Goal: Task Accomplishment & Management: Manage account settings

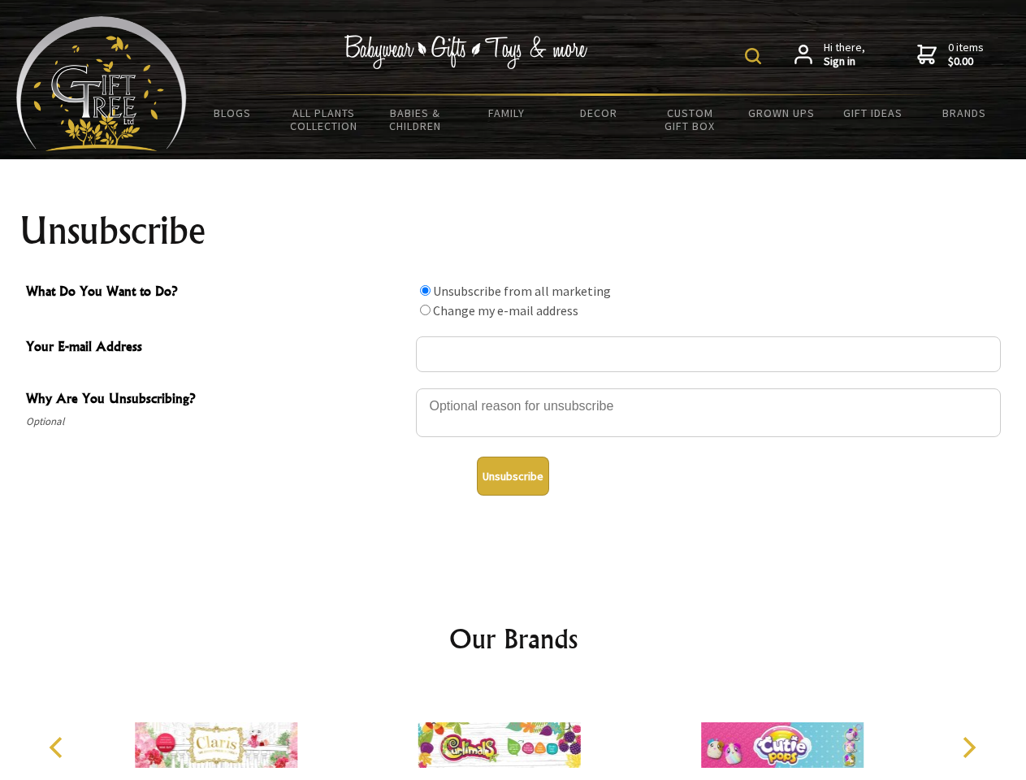
click at [755, 56] on img at bounding box center [753, 56] width 16 height 16
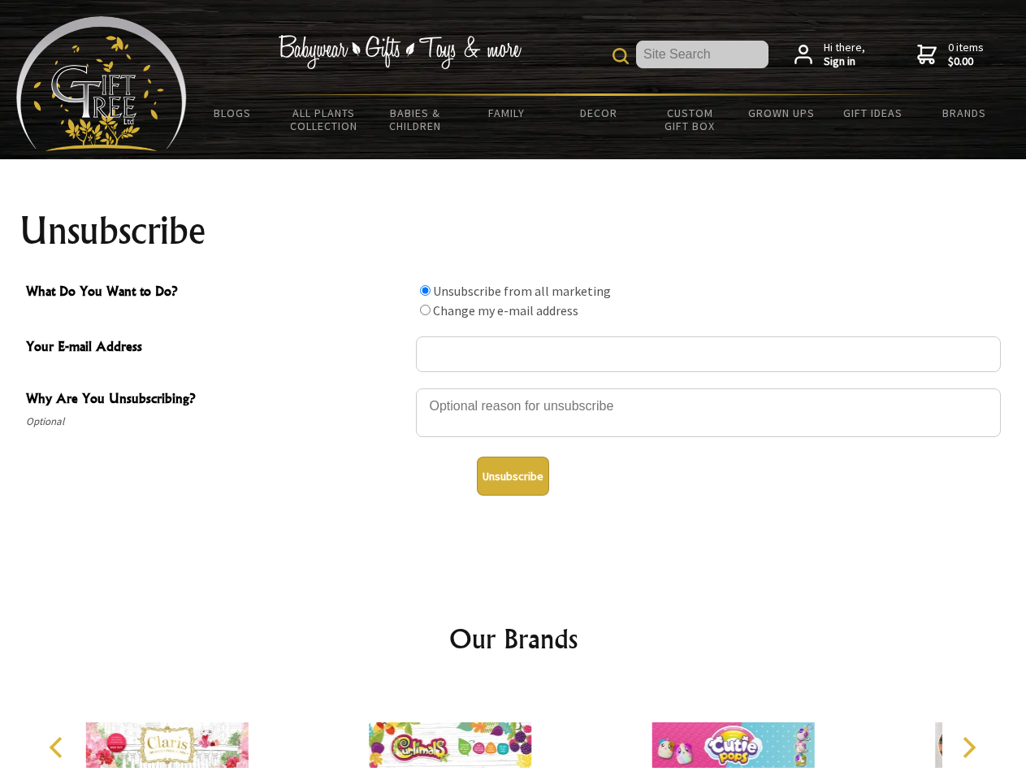
click at [513, 387] on div at bounding box center [708, 415] width 585 height 57
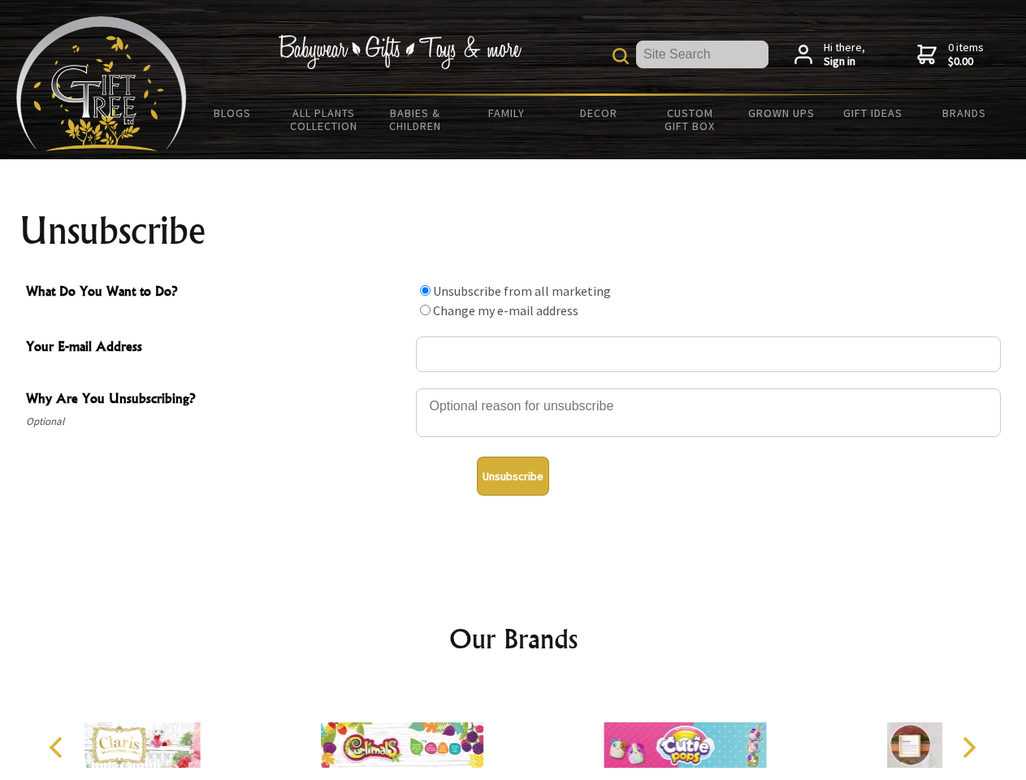
click at [425, 290] on input "What Do You Want to Do?" at bounding box center [425, 290] width 11 height 11
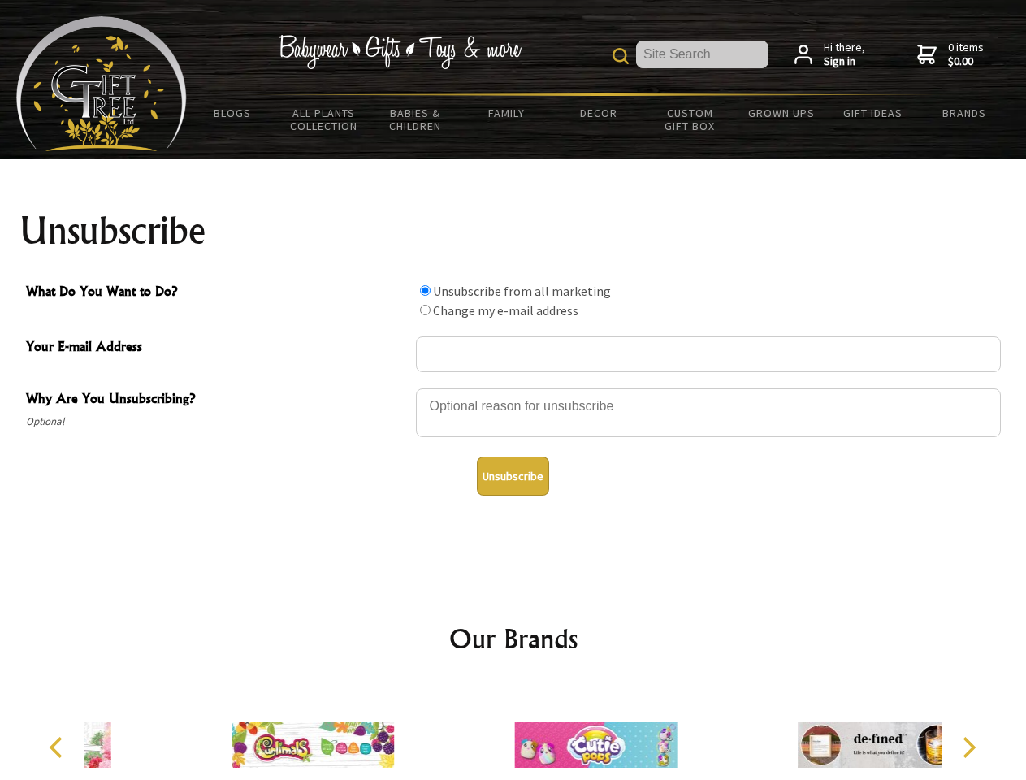
click at [425, 309] on input "What Do You Want to Do?" at bounding box center [425, 310] width 11 height 11
radio input "true"
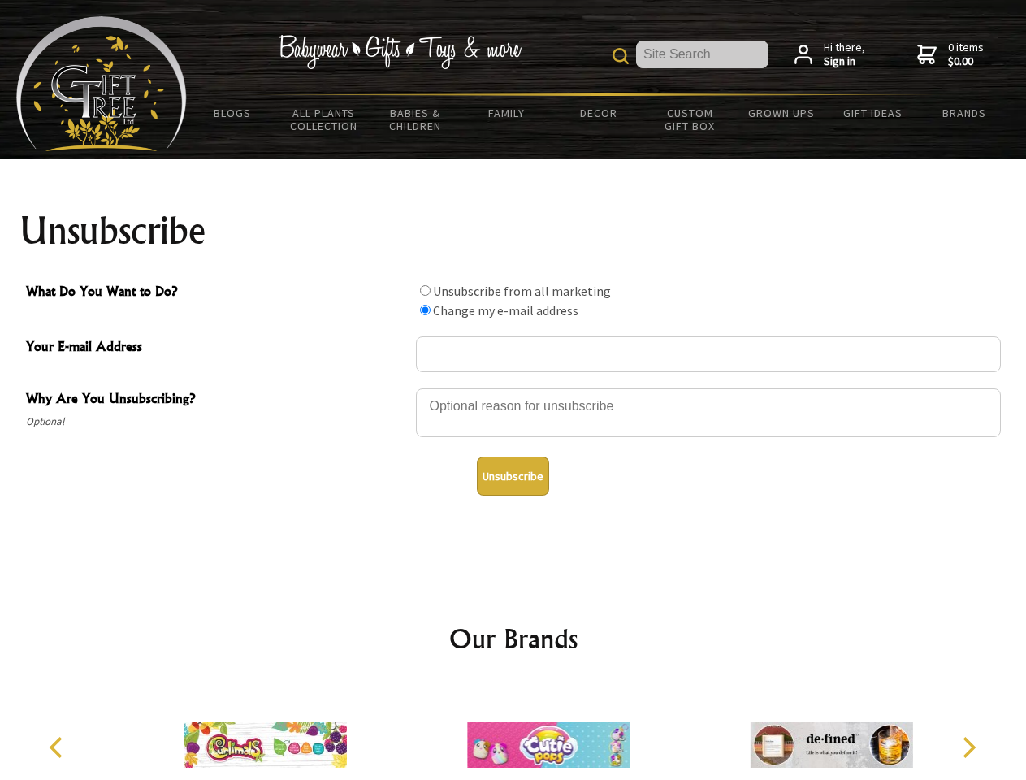
click at [512, 476] on button "Unsubscribe" at bounding box center [513, 475] width 72 height 39
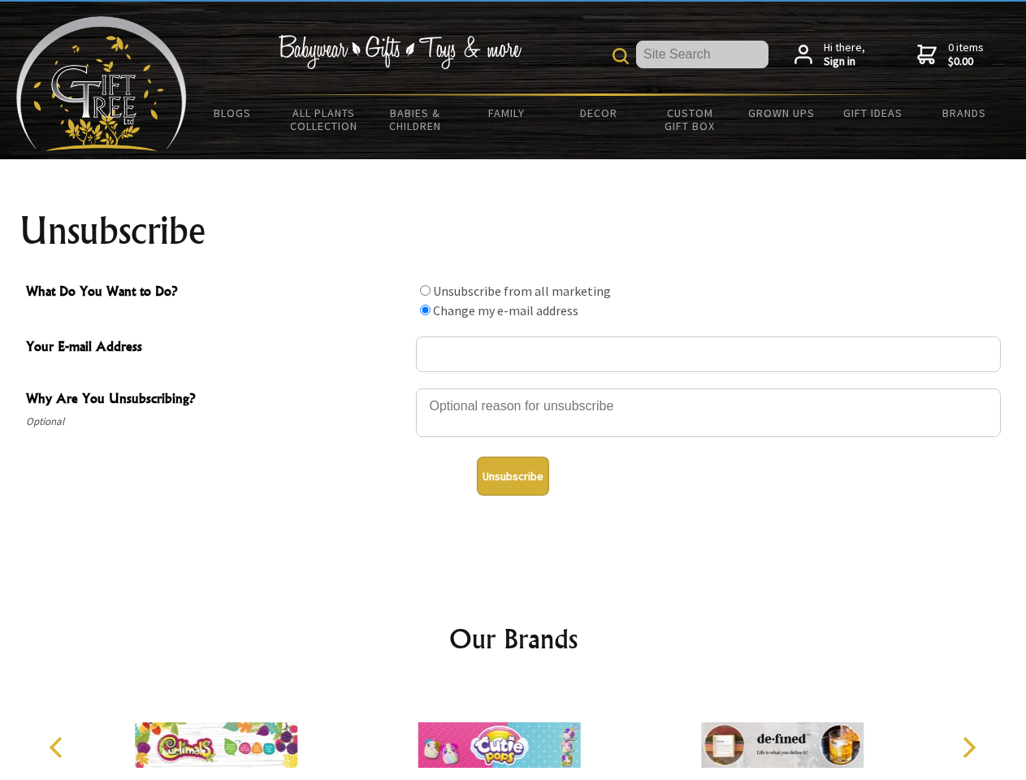
click at [58, 747] on icon "Previous" at bounding box center [57, 747] width 21 height 21
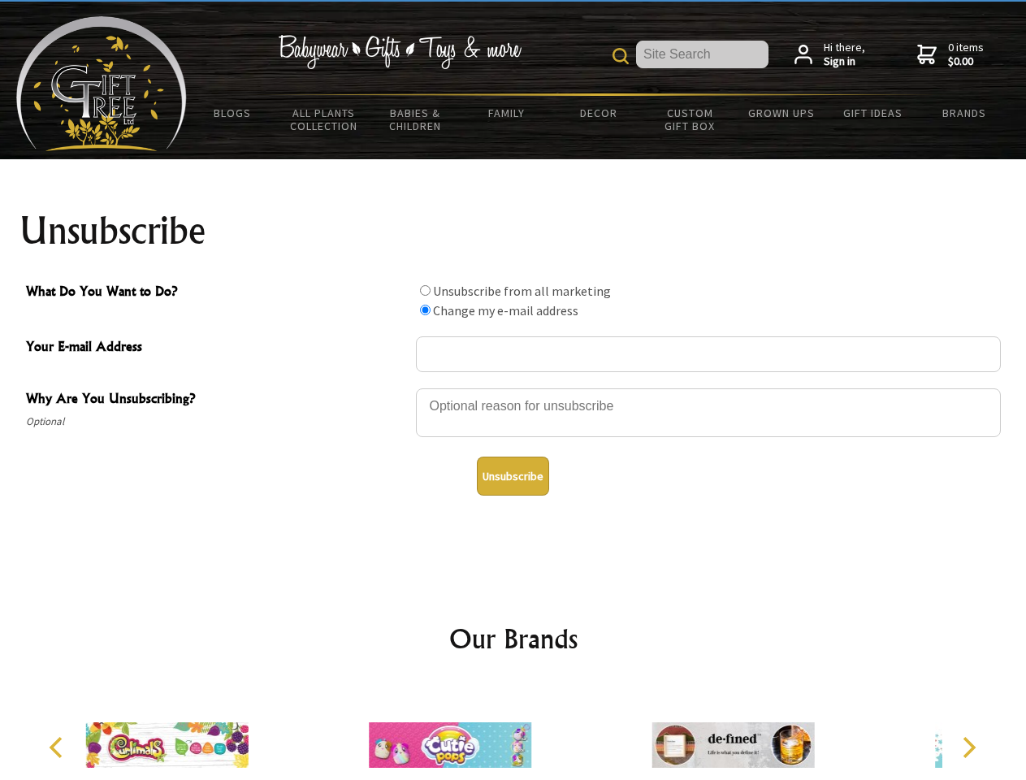
click at [968, 747] on icon "Next" at bounding box center [967, 747] width 21 height 21
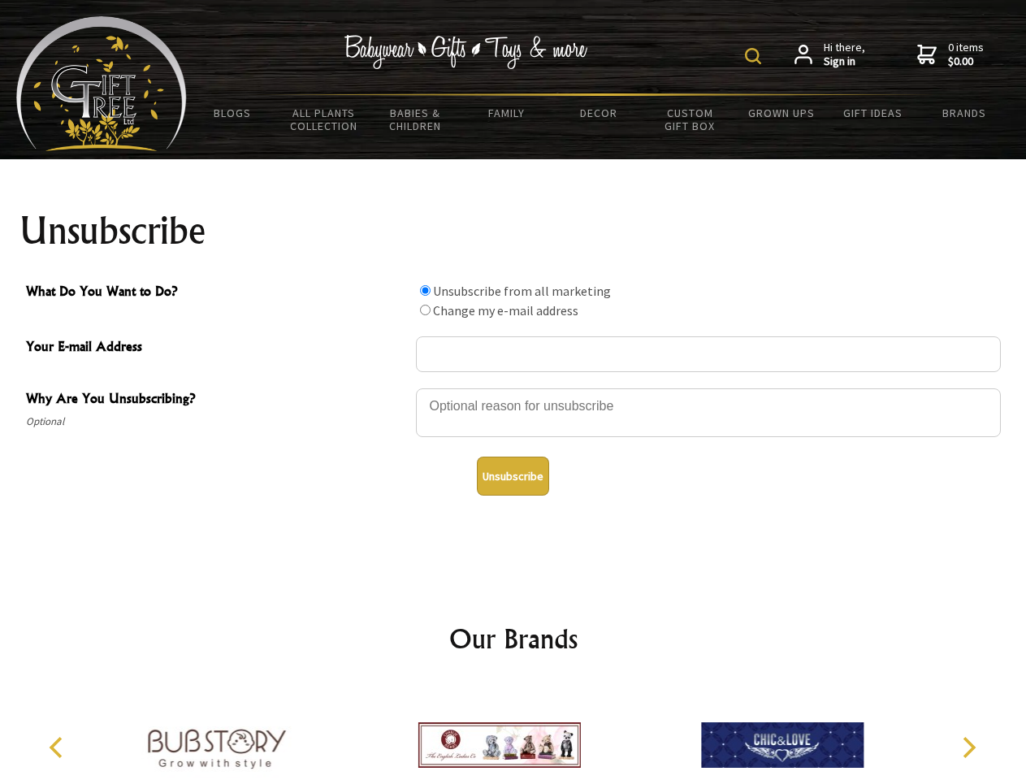
click at [755, 56] on img at bounding box center [753, 56] width 16 height 16
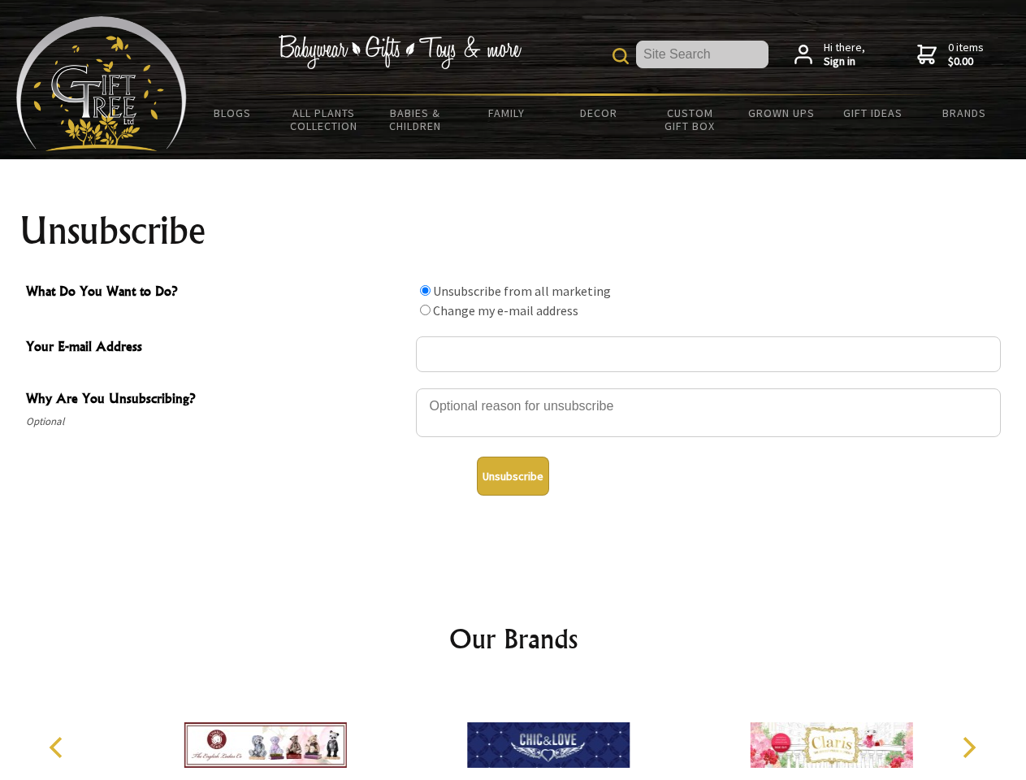
click at [513, 387] on div at bounding box center [708, 415] width 585 height 57
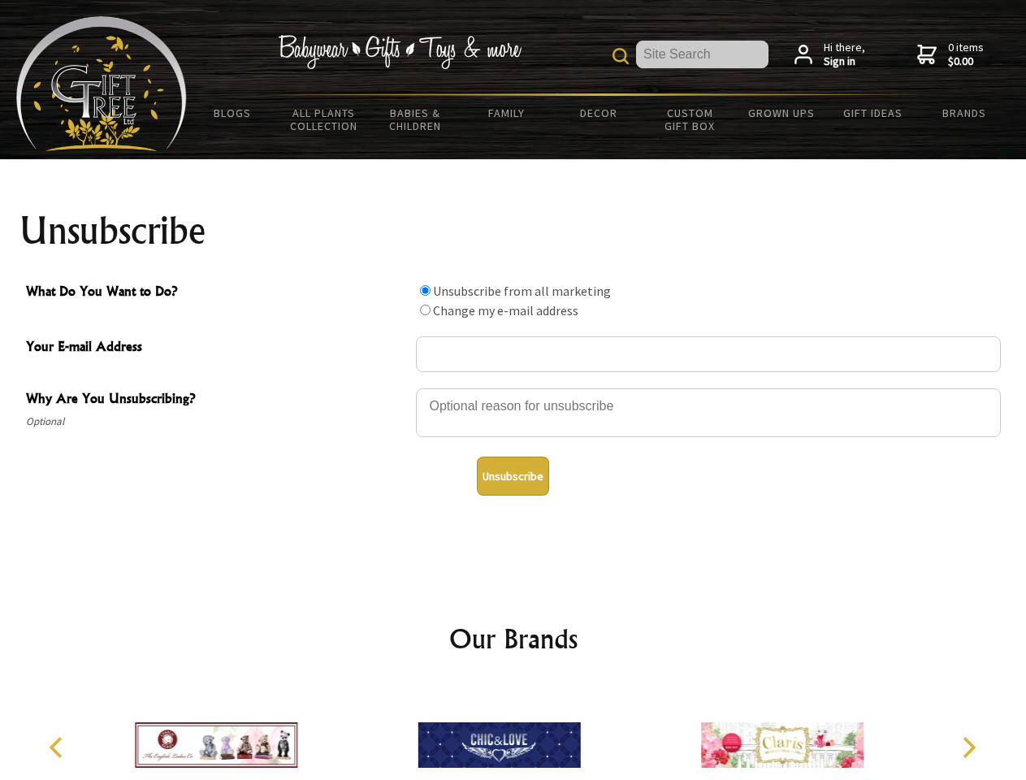
click at [425, 290] on input "What Do You Want to Do?" at bounding box center [425, 290] width 11 height 11
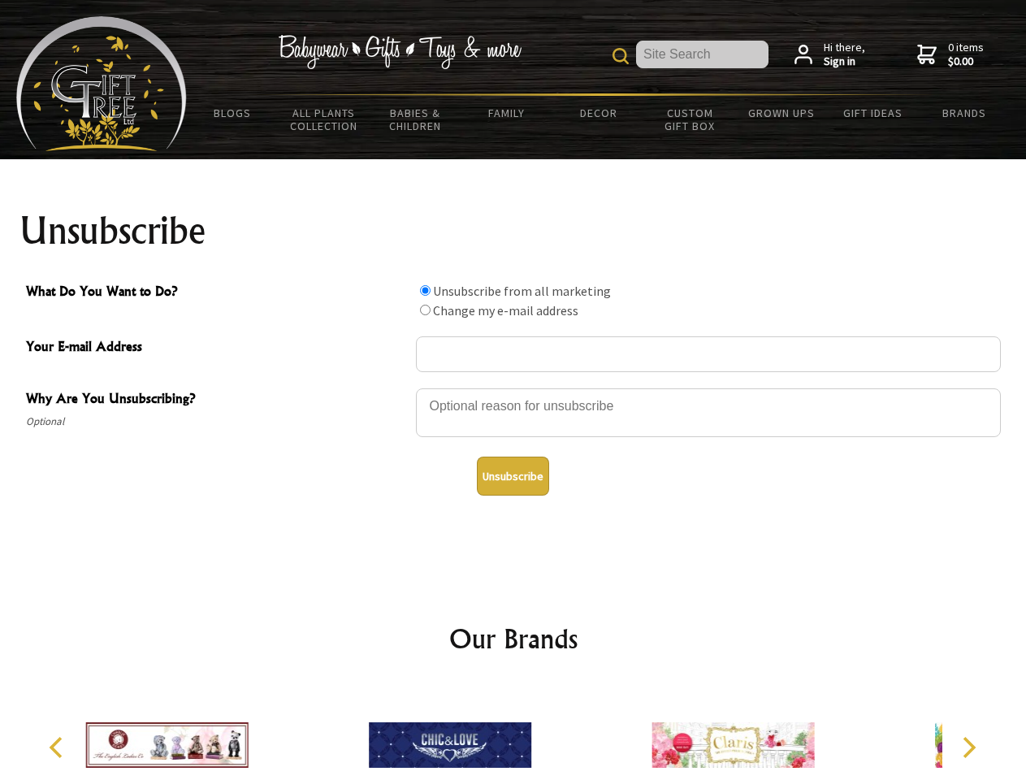
click at [425, 309] on input "What Do You Want to Do?" at bounding box center [425, 310] width 11 height 11
radio input "true"
click at [512, 476] on button "Unsubscribe" at bounding box center [513, 475] width 72 height 39
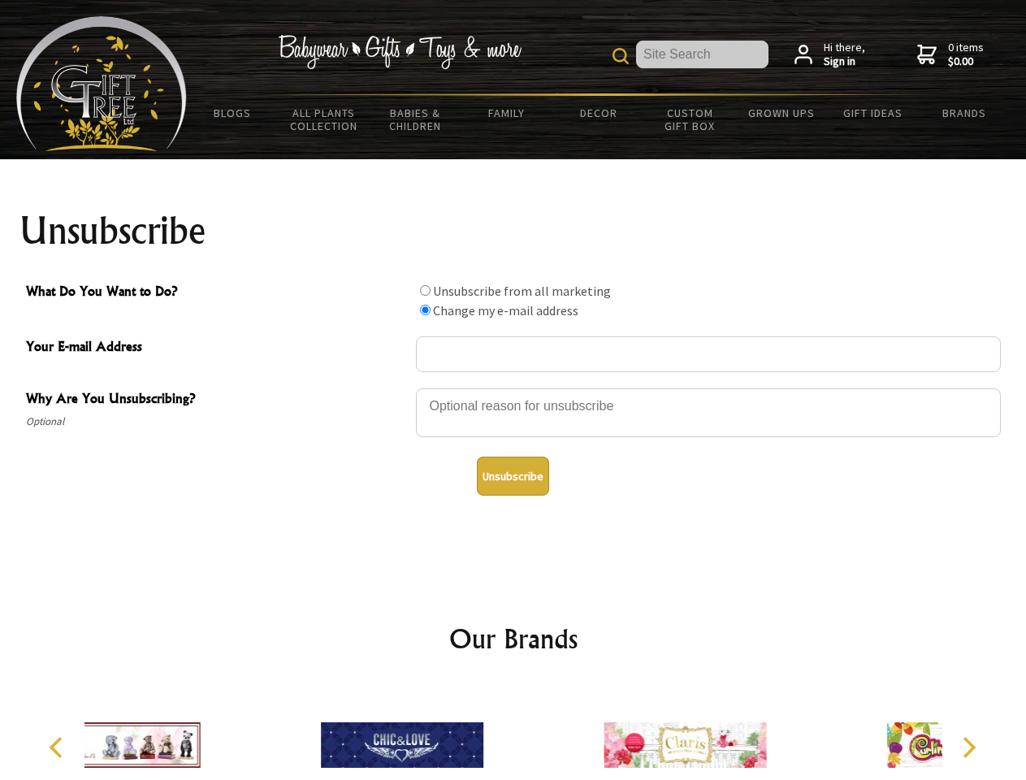
click at [513, 732] on div at bounding box center [402, 747] width 283 height 127
click at [58, 747] on icon "Previous" at bounding box center [57, 747] width 21 height 21
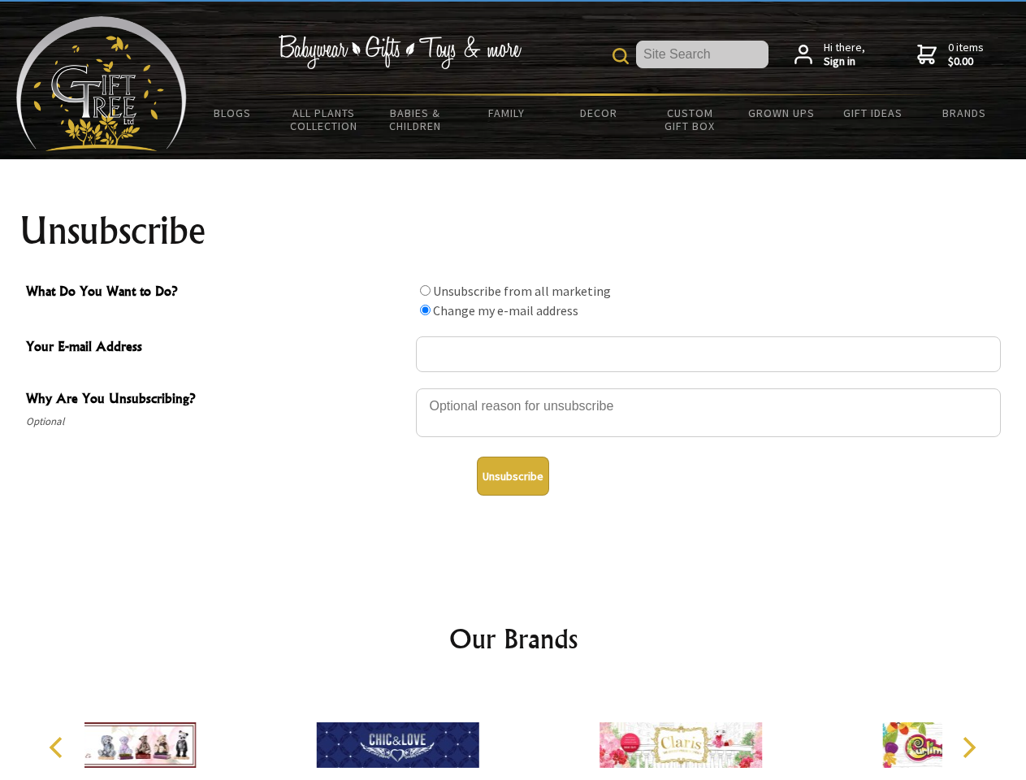
click at [968, 747] on icon "Next" at bounding box center [967, 747] width 21 height 21
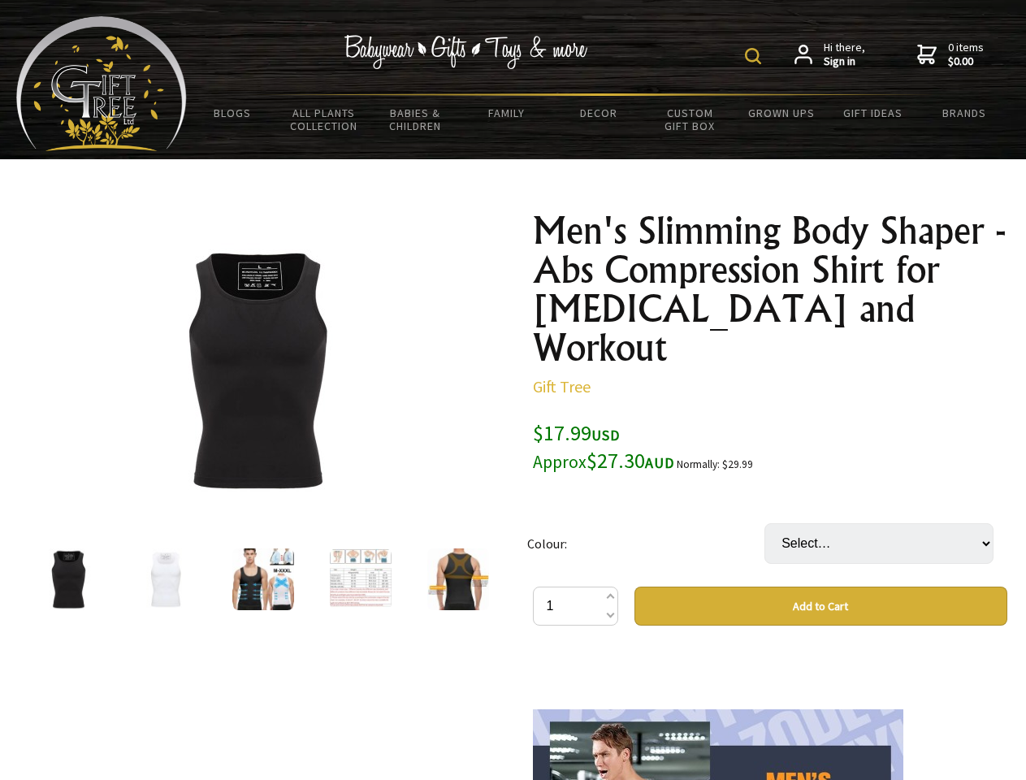
click at [755, 56] on img at bounding box center [753, 56] width 16 height 16
